Goal: Task Accomplishment & Management: Manage account settings

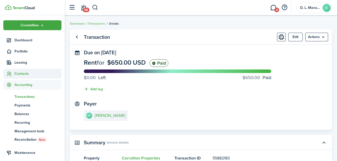
click at [24, 73] on span "Contacts" at bounding box center [37, 73] width 47 height 5
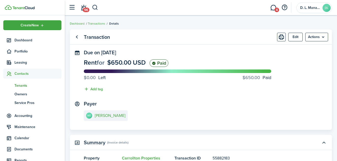
click at [23, 85] on span "Tenants" at bounding box center [37, 85] width 47 height 5
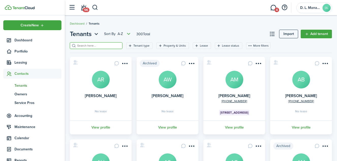
click at [90, 45] on input "search" at bounding box center [98, 45] width 45 height 5
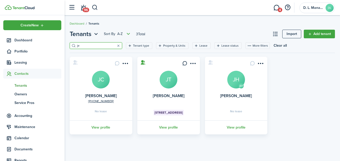
type input "j"
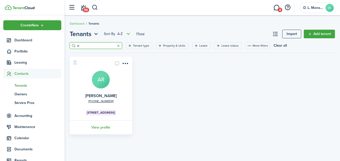
type input "a"
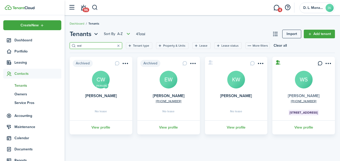
type input "wal"
click at [304, 95] on link "[PERSON_NAME]" at bounding box center [304, 96] width 32 height 6
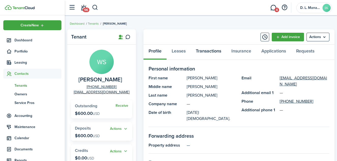
click at [203, 49] on link "Transactions" at bounding box center [209, 52] width 36 height 15
click at [203, 49] on div "Profile Leases Transactions Insurance Applications Requests" at bounding box center [238, 52] width 191 height 15
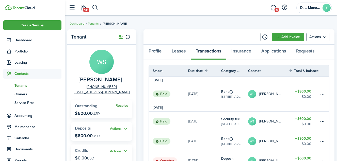
click at [122, 107] on link "Receive" at bounding box center [121, 106] width 13 height 4
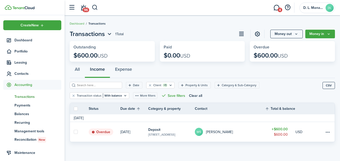
click at [280, 128] on table-amount-title "$600.00" at bounding box center [280, 129] width 16 height 5
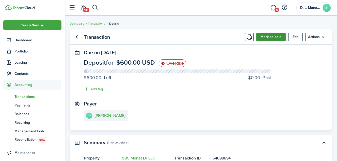
click at [274, 38] on button "Mark as paid" at bounding box center [270, 37] width 29 height 9
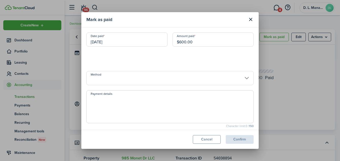
click at [196, 43] on input "$600.00" at bounding box center [213, 39] width 81 height 14
type input "$400.00"
click at [236, 138] on button "Confirm" at bounding box center [240, 139] width 28 height 9
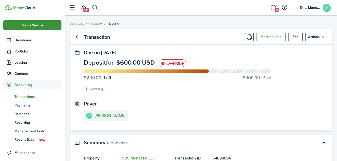
click at [55, 25] on div "Create New" at bounding box center [32, 25] width 58 height 10
click at [161, 19] on breadcrumb "Dashboard Transactions Details" at bounding box center [201, 21] width 262 height 12
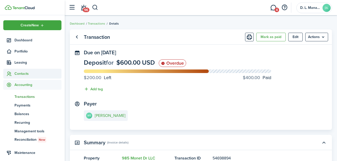
click at [22, 73] on span "Contacts" at bounding box center [37, 73] width 47 height 5
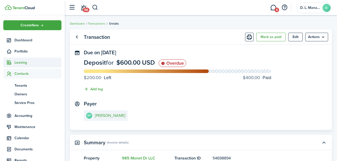
drag, startPoint x: 5, startPoint y: 59, endPoint x: 5, endPoint y: 65, distance: 5.8
click at [5, 65] on span "Leasing" at bounding box center [32, 63] width 58 height 10
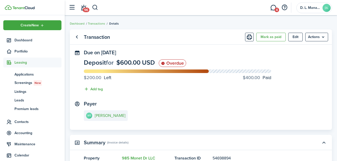
click at [10, 64] on icon at bounding box center [8, 62] width 5 height 5
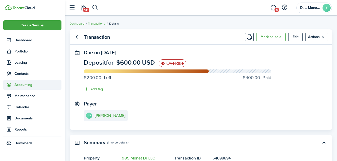
click at [24, 85] on span "Accounting" at bounding box center [37, 84] width 47 height 5
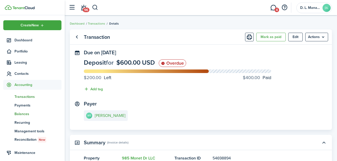
click at [24, 114] on span "Balances" at bounding box center [37, 113] width 47 height 5
